Goal: Transaction & Acquisition: Purchase product/service

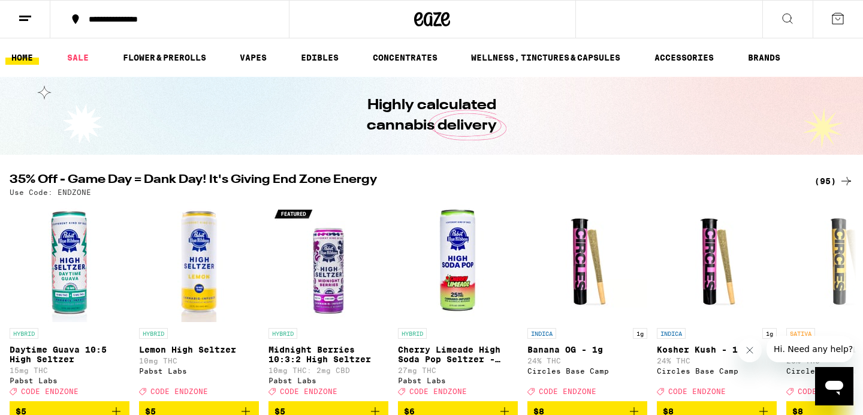
click at [841, 178] on icon at bounding box center [846, 181] width 14 height 14
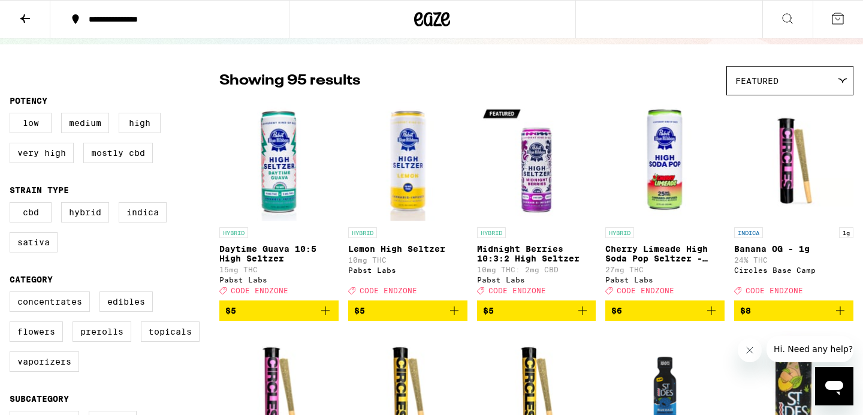
scroll to position [73, 0]
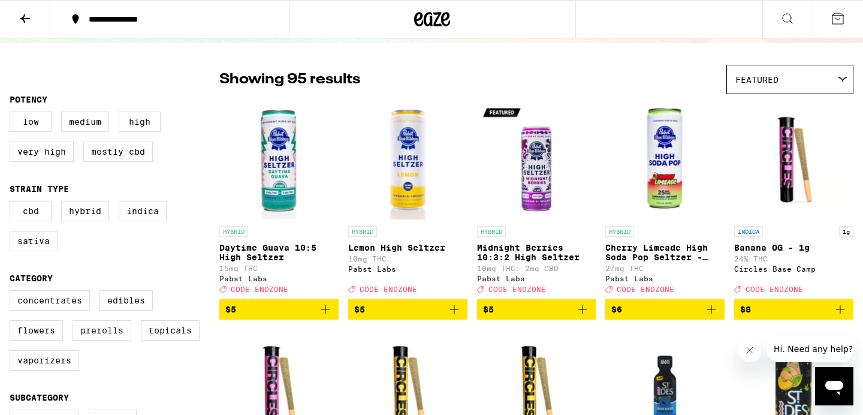
click at [100, 340] on label "Prerolls" at bounding box center [102, 330] width 59 height 20
click at [13, 292] on input "Prerolls" at bounding box center [12, 292] width 1 height 1
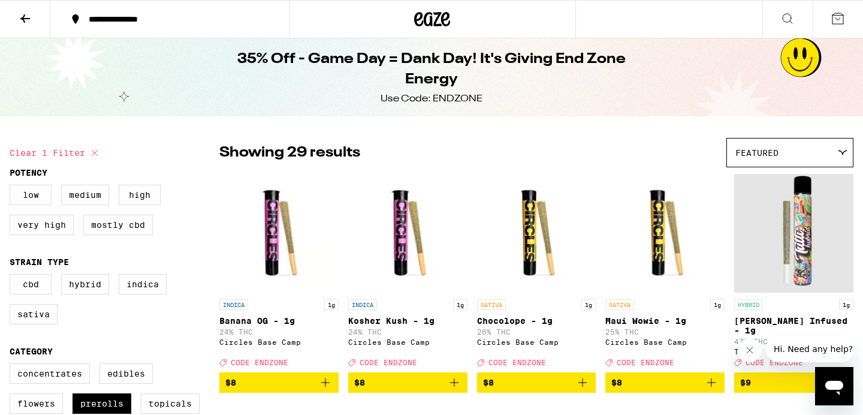
click at [693, 389] on span "$8" at bounding box center [664, 382] width 107 height 14
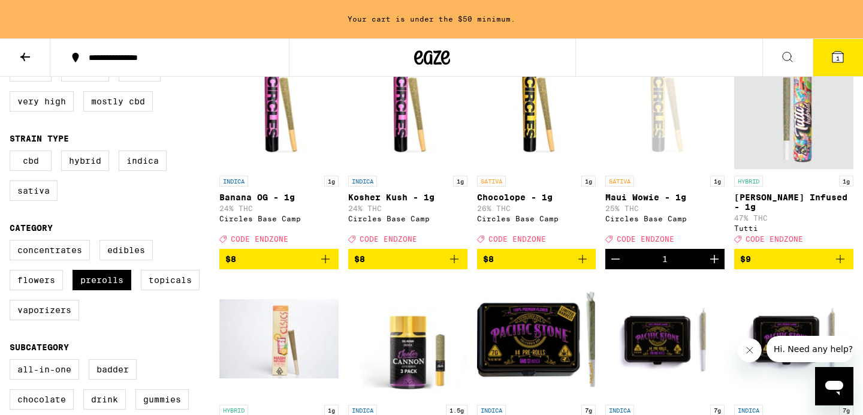
scroll to position [185, 0]
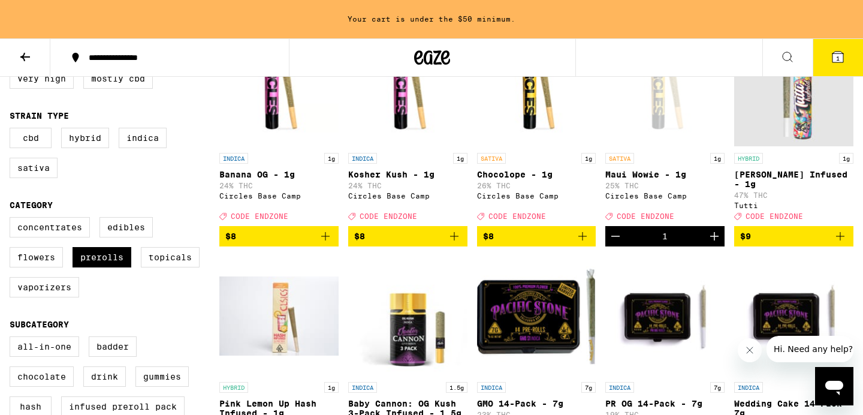
click at [574, 243] on span "$8" at bounding box center [536, 236] width 107 height 14
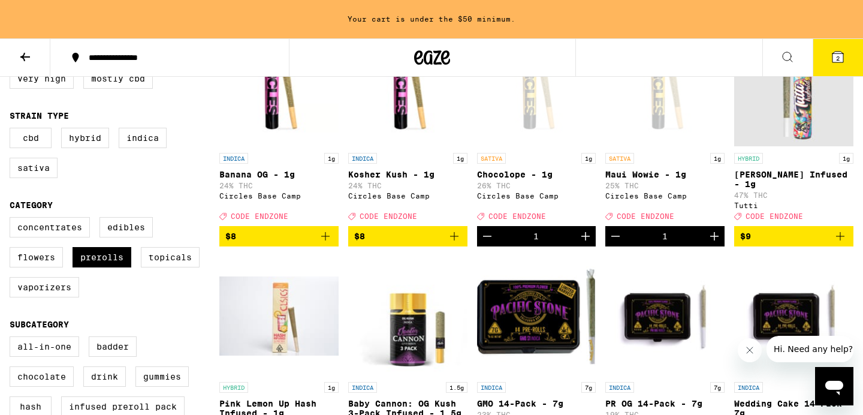
click at [452, 243] on icon "Add to bag" at bounding box center [454, 236] width 14 height 14
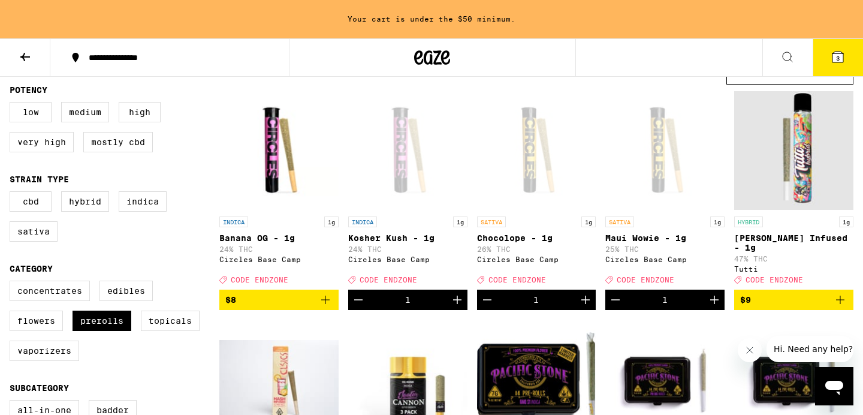
scroll to position [140, 0]
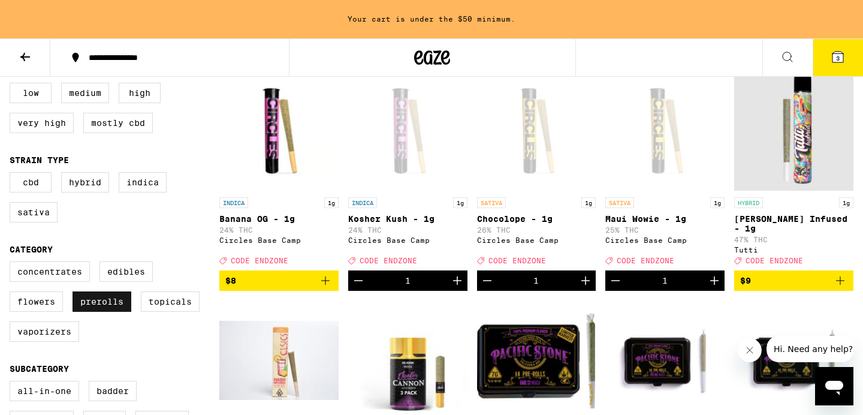
click at [114, 312] on label "Prerolls" at bounding box center [102, 301] width 59 height 20
click at [13, 264] on input "Prerolls" at bounding box center [12, 263] width 1 height 1
checkbox input "false"
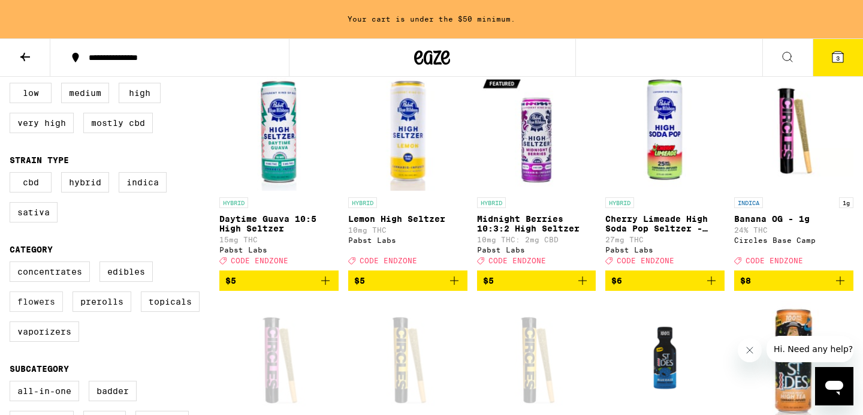
click at [31, 312] on label "Flowers" at bounding box center [36, 301] width 53 height 20
click at [13, 264] on input "Flowers" at bounding box center [12, 263] width 1 height 1
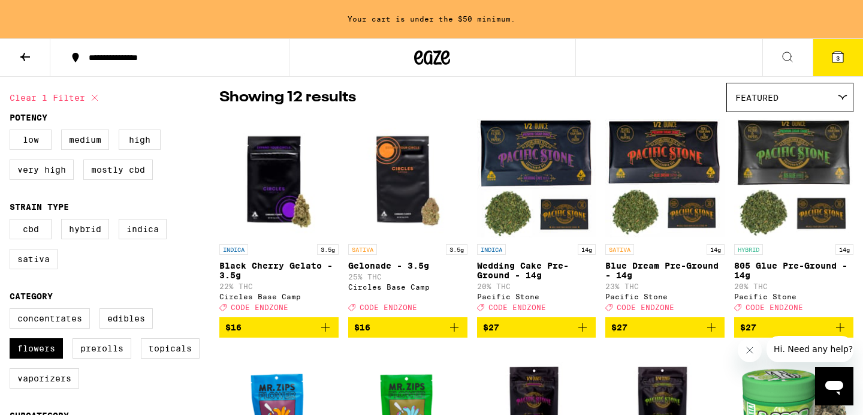
scroll to position [89, 0]
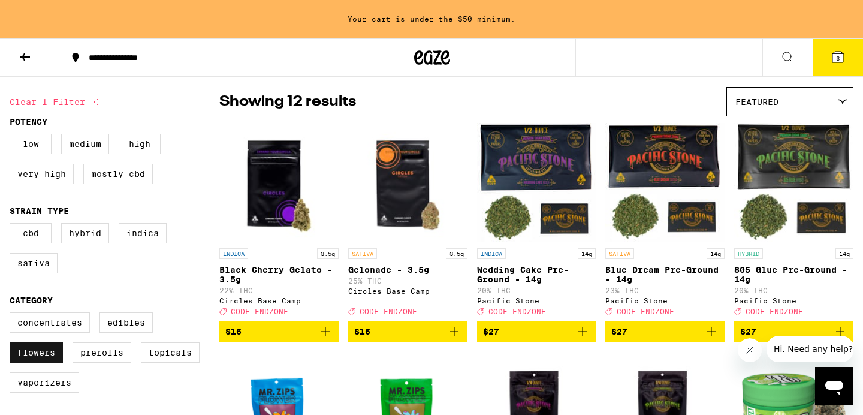
click at [37, 360] on label "Flowers" at bounding box center [36, 352] width 53 height 20
click at [13, 315] on input "Flowers" at bounding box center [12, 314] width 1 height 1
checkbox input "false"
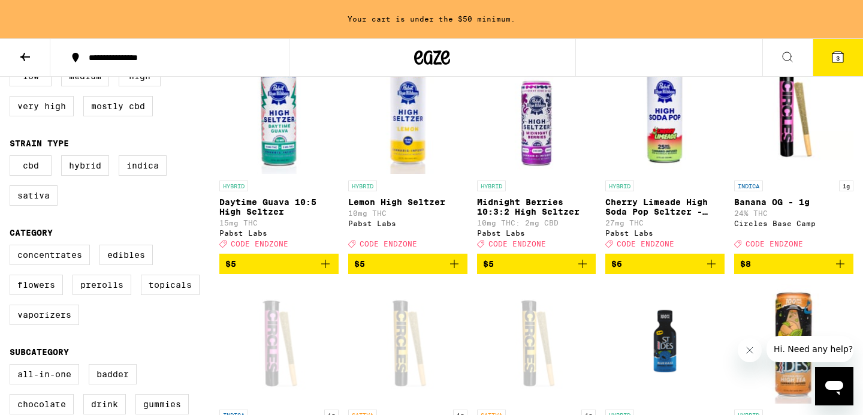
scroll to position [162, 0]
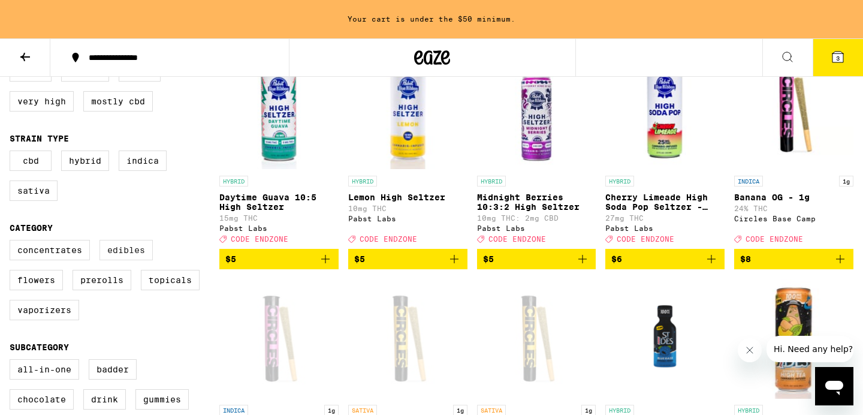
click at [141, 260] on label "Edibles" at bounding box center [125, 250] width 53 height 20
click at [13, 242] on input "Edibles" at bounding box center [12, 241] width 1 height 1
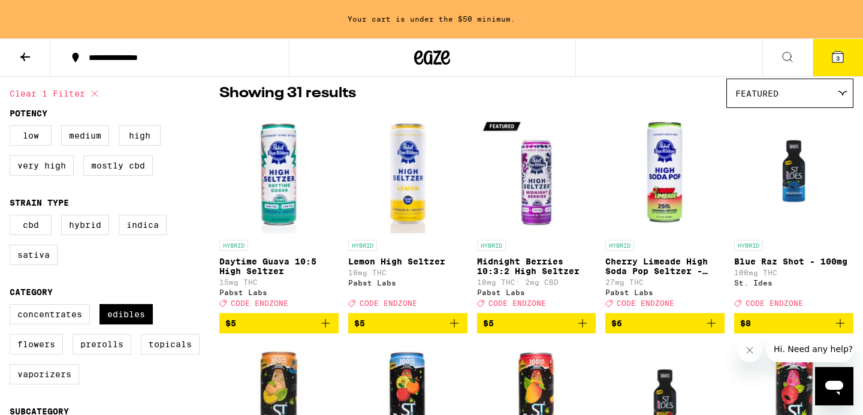
scroll to position [102, 0]
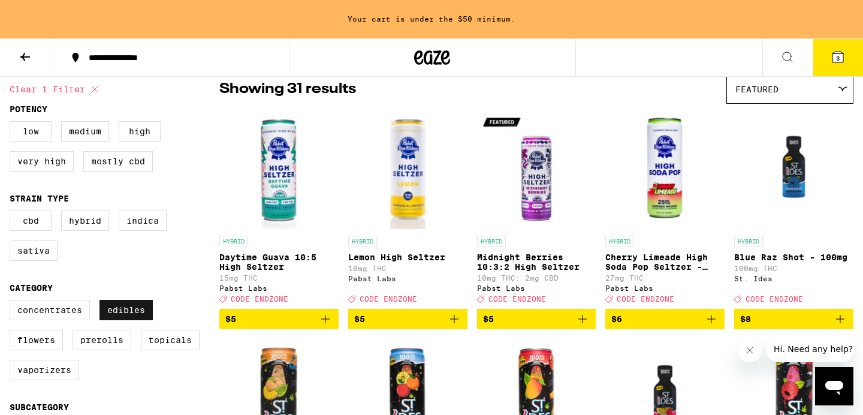
click at [132, 315] on label "Edibles" at bounding box center [125, 310] width 53 height 20
click at [13, 302] on input "Edibles" at bounding box center [12, 301] width 1 height 1
checkbox input "false"
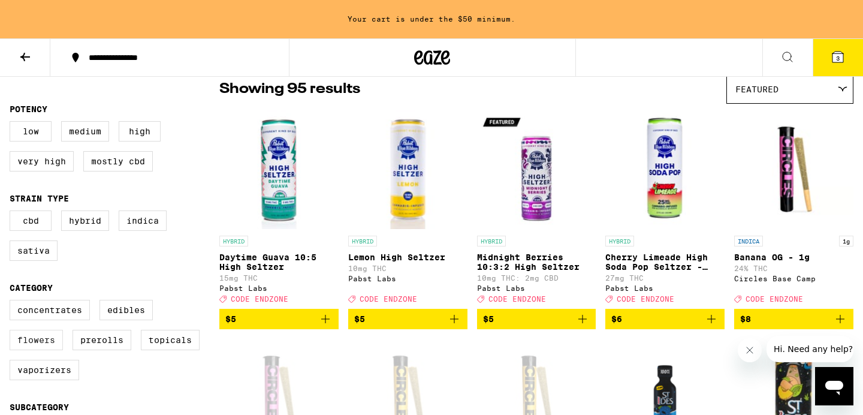
click at [32, 350] on label "Flowers" at bounding box center [36, 340] width 53 height 20
click at [13, 302] on input "Flowers" at bounding box center [12, 301] width 1 height 1
checkbox input "true"
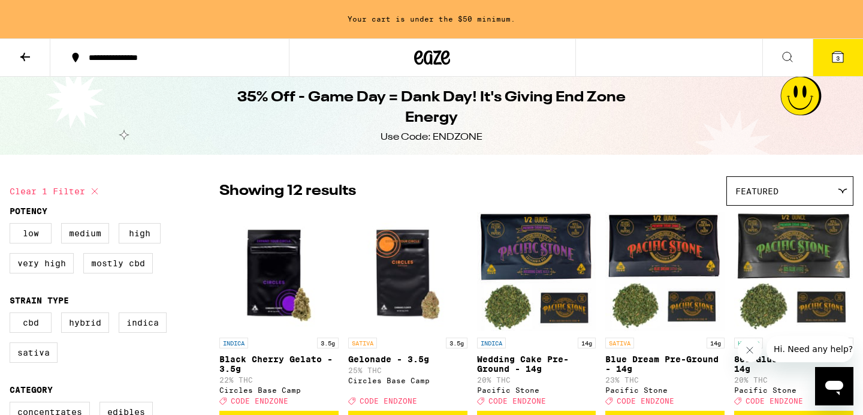
click at [792, 58] on icon at bounding box center [787, 57] width 14 height 14
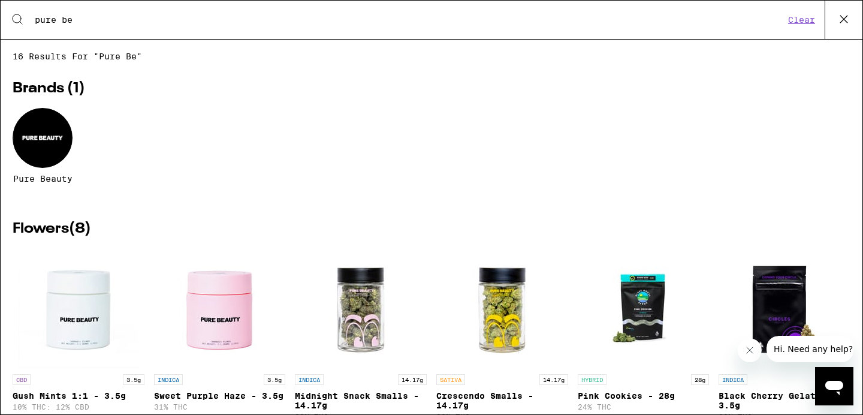
type input "pure be"
click at [52, 144] on div at bounding box center [43, 138] width 60 height 60
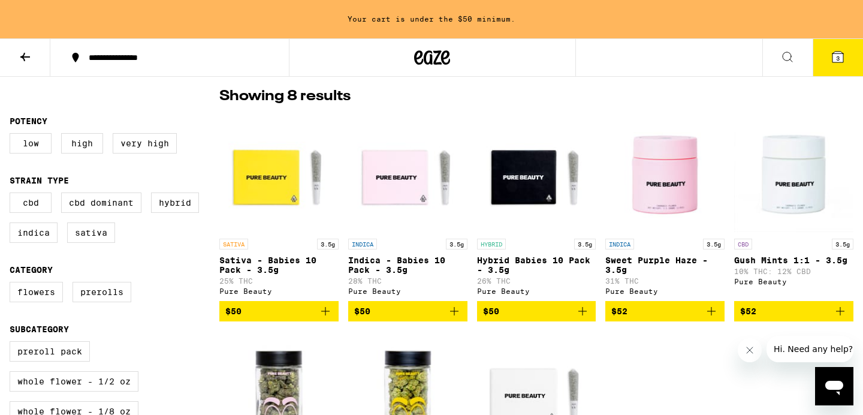
scroll to position [300, 0]
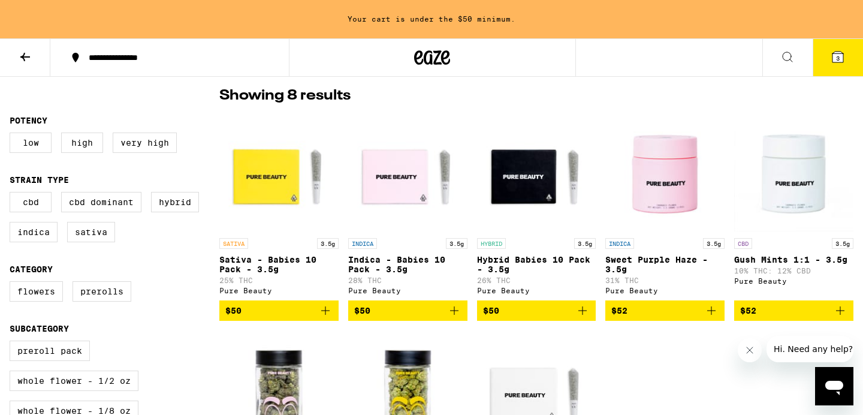
click at [708, 318] on icon "Add to bag" at bounding box center [711, 310] width 14 height 14
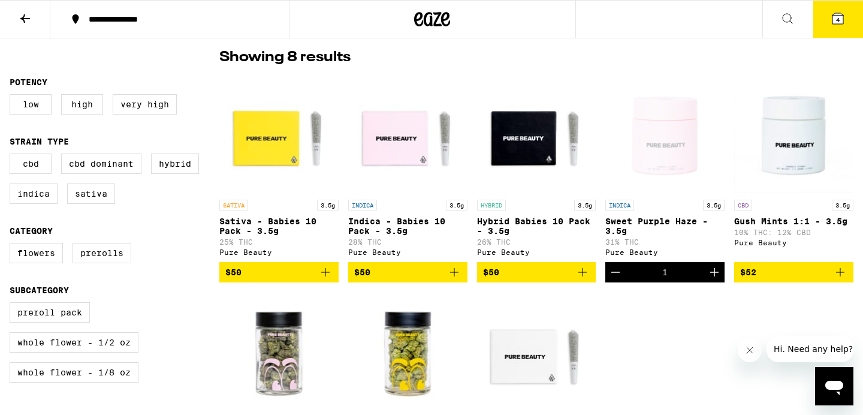
scroll to position [262, 0]
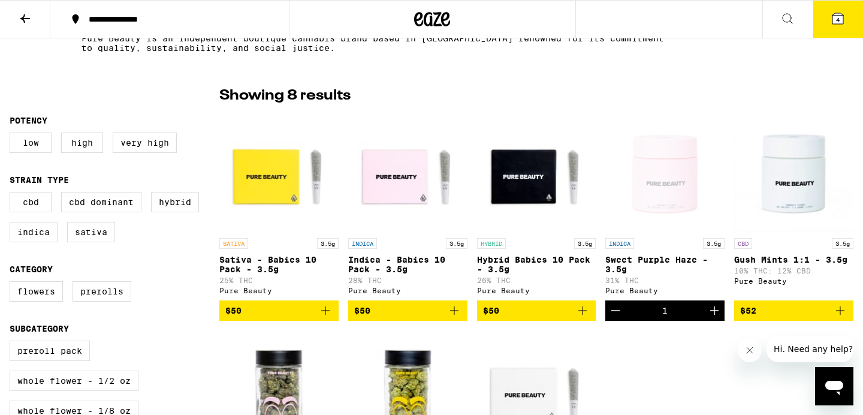
click at [785, 13] on icon at bounding box center [787, 18] width 14 height 14
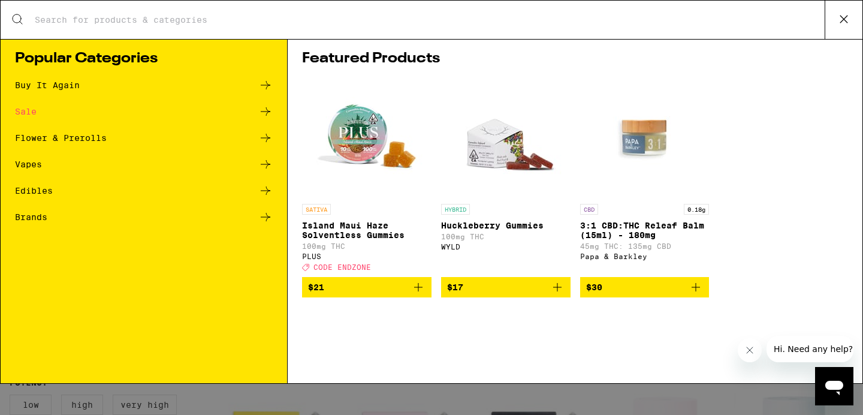
scroll to position [0, 0]
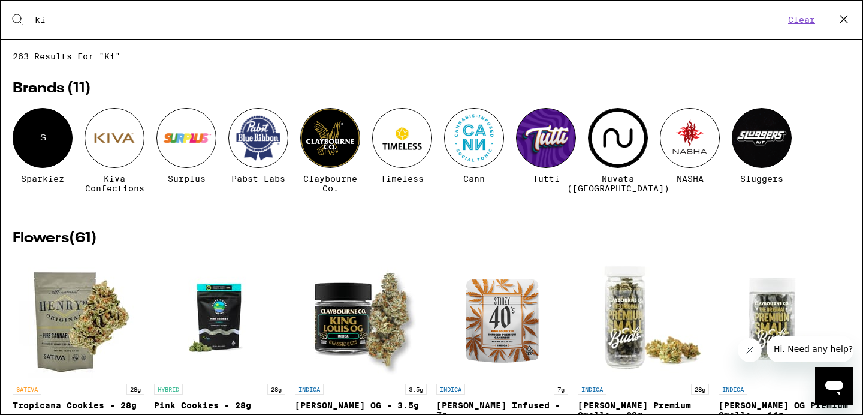
type input "k"
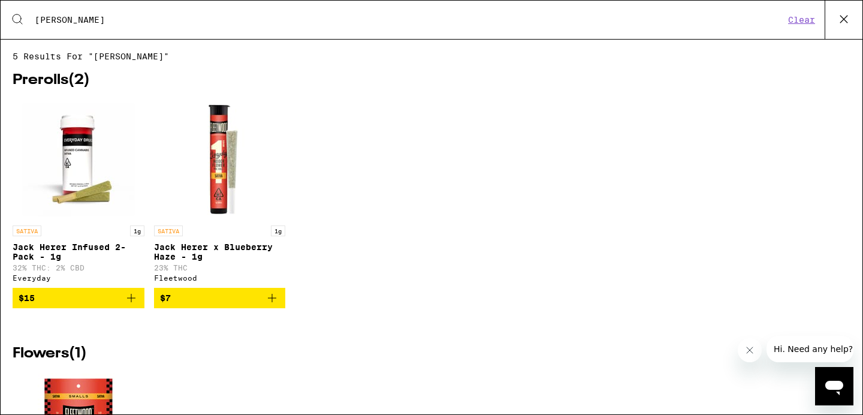
type input "[PERSON_NAME]"
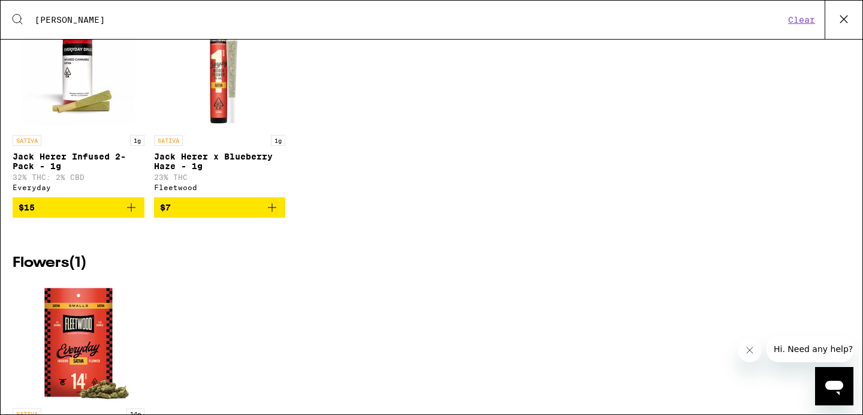
scroll to position [88, 0]
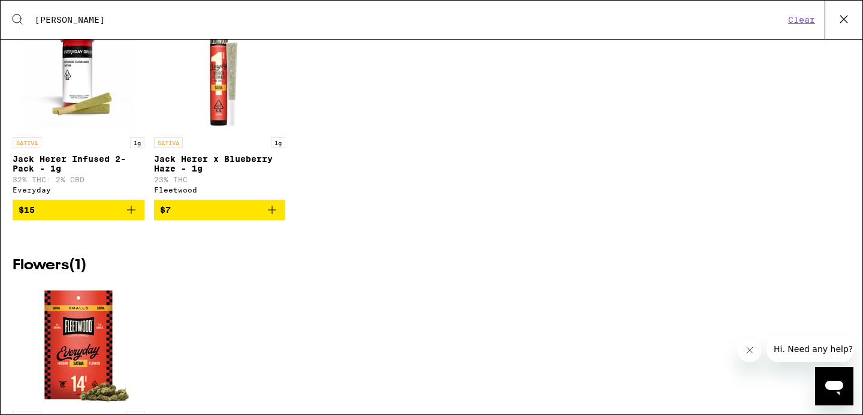
click at [123, 214] on span "$15" at bounding box center [79, 210] width 120 height 14
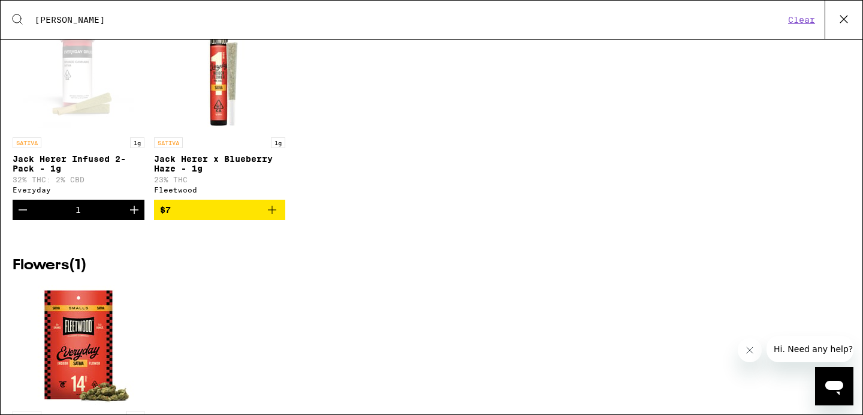
click at [847, 16] on icon at bounding box center [844, 19] width 18 height 18
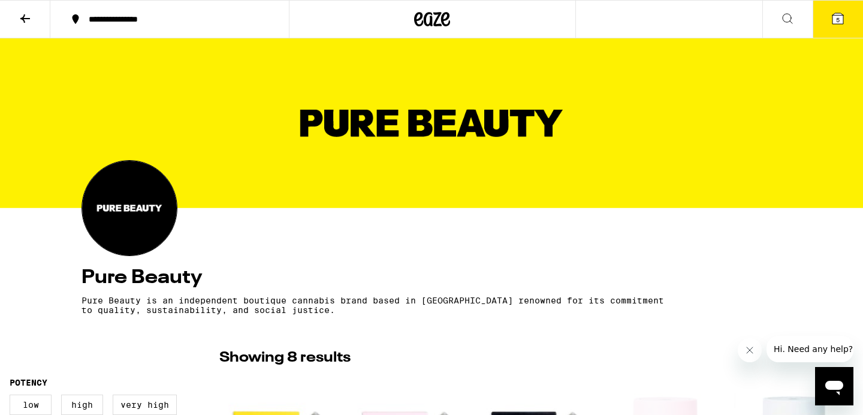
click at [841, 9] on button "5" at bounding box center [838, 19] width 50 height 37
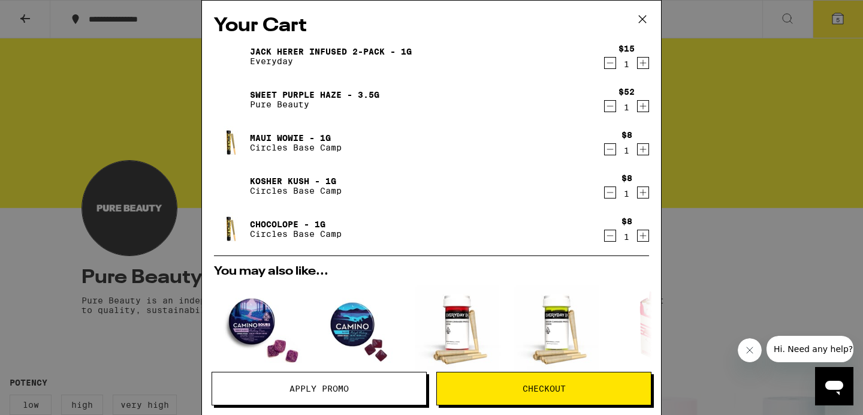
click at [644, 17] on icon at bounding box center [642, 19] width 18 height 18
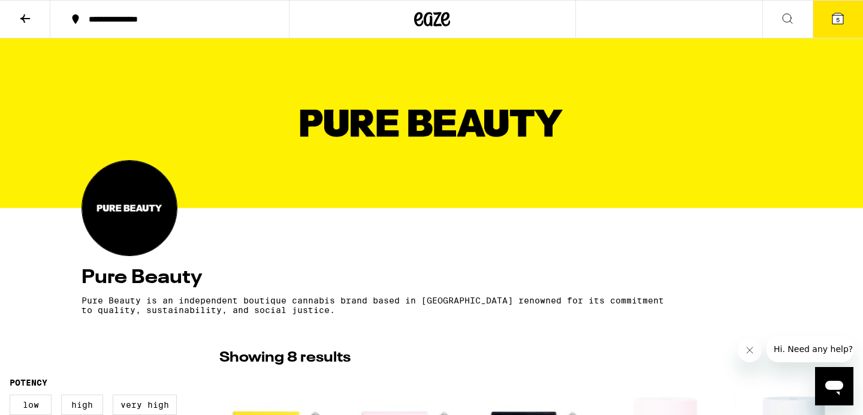
click at [20, 18] on icon at bounding box center [25, 18] width 10 height 8
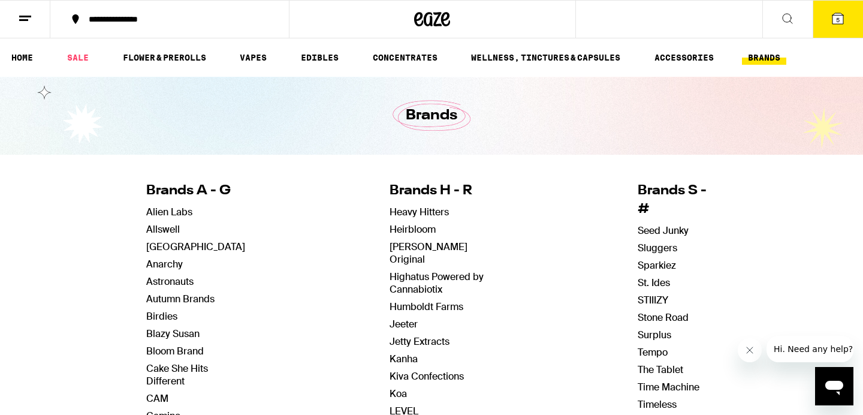
click at [129, 23] on div "**********" at bounding box center [177, 19] width 188 height 8
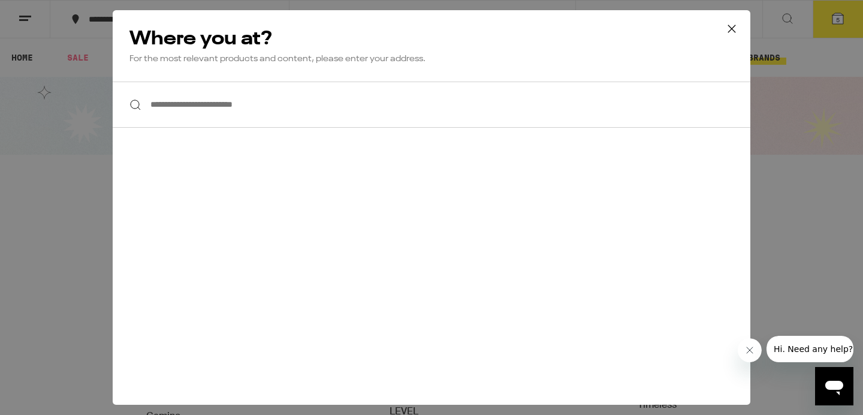
click at [730, 29] on icon at bounding box center [732, 29] width 18 height 18
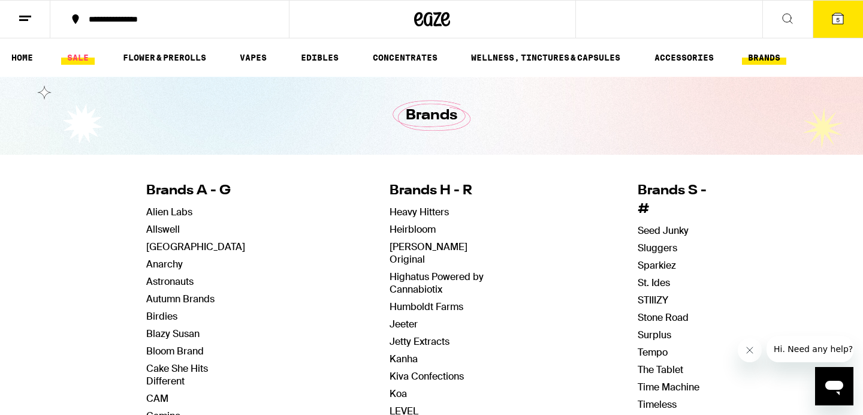
click at [68, 60] on link "SALE" at bounding box center [78, 57] width 34 height 14
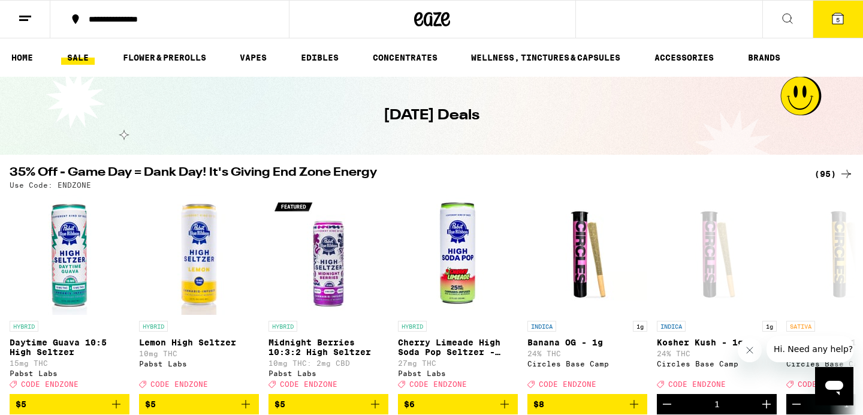
click at [841, 17] on icon at bounding box center [837, 18] width 11 height 11
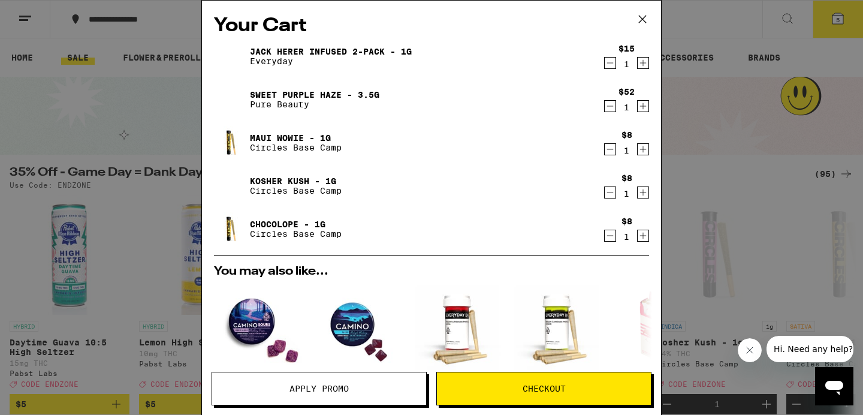
click at [358, 391] on span "Apply Promo" at bounding box center [319, 388] width 214 height 8
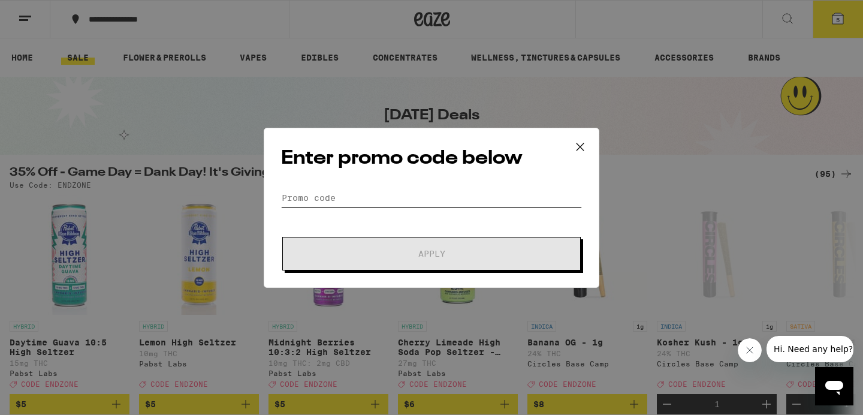
click at [357, 203] on input "Promo Code" at bounding box center [431, 198] width 301 height 18
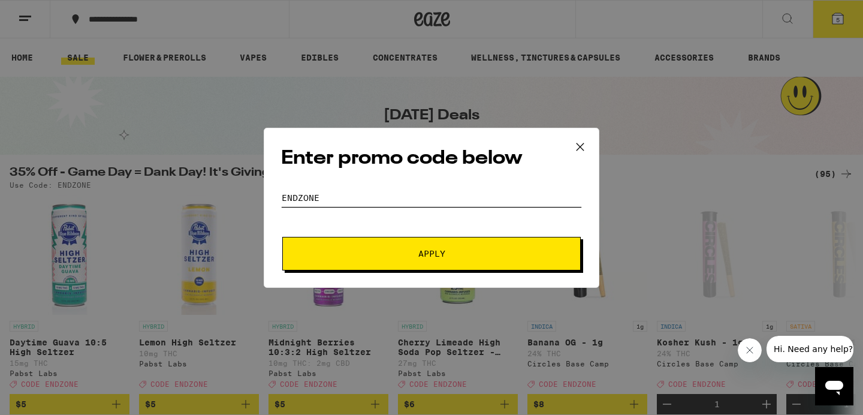
type input "endzone"
click at [282, 237] on button "Apply" at bounding box center [431, 254] width 298 height 34
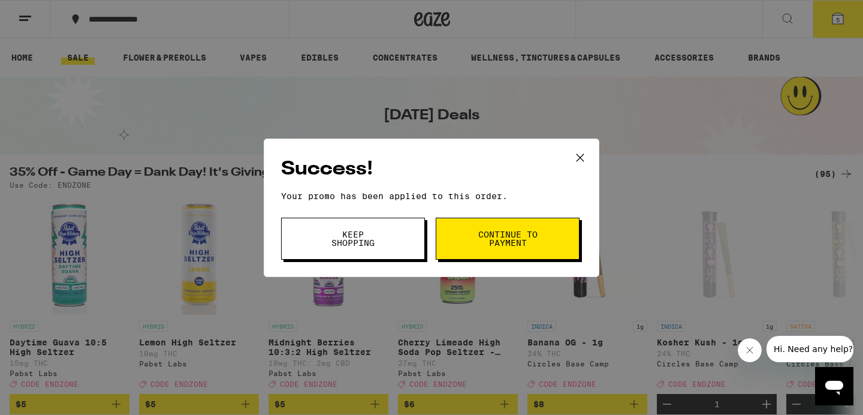
click at [495, 253] on button "Continue to payment" at bounding box center [508, 239] width 144 height 42
